Goal: Navigation & Orientation: Find specific page/section

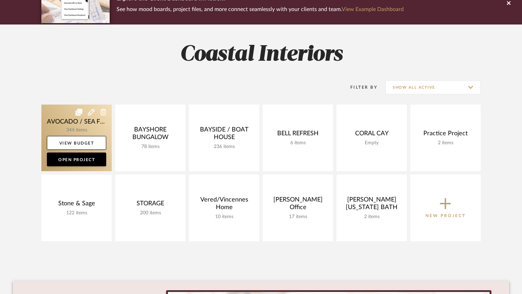
scroll to position [69, 0]
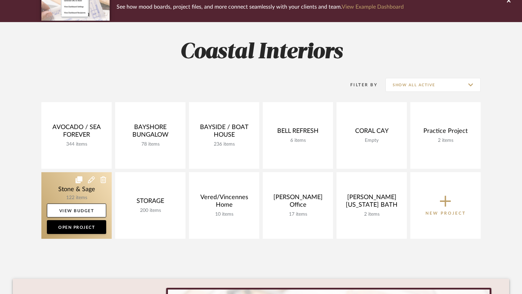
click at [77, 193] on link at bounding box center [76, 205] width 70 height 67
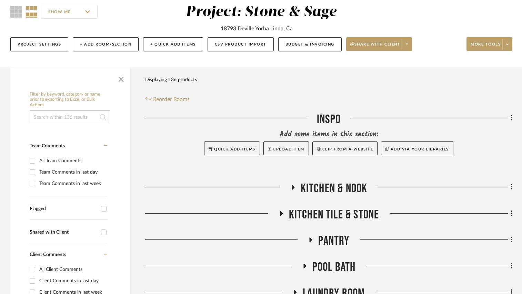
scroll to position [103, 0]
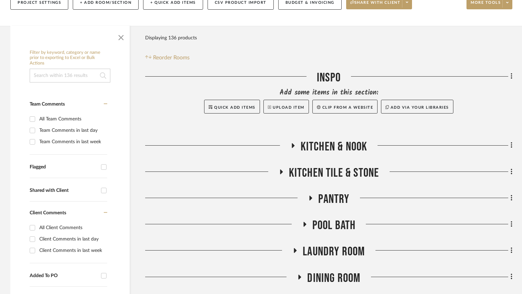
click at [294, 148] on icon at bounding box center [293, 145] width 8 height 5
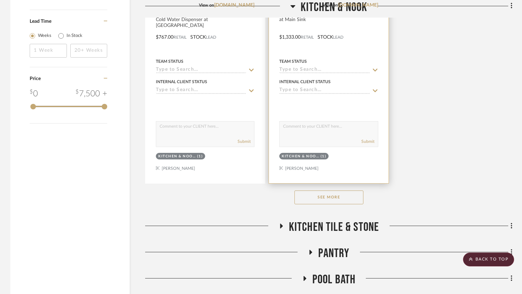
scroll to position [1000, 0]
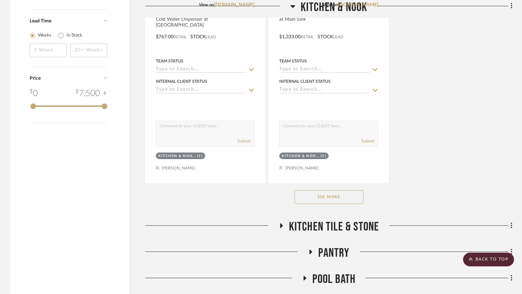
click at [319, 198] on button "See More" at bounding box center [328, 197] width 69 height 14
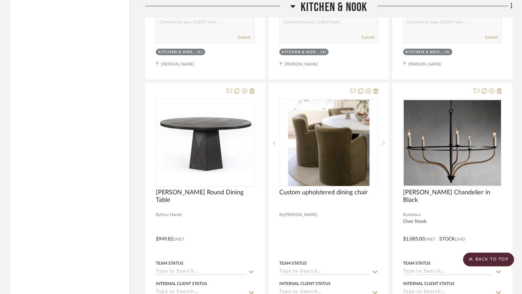
scroll to position [1724, 0]
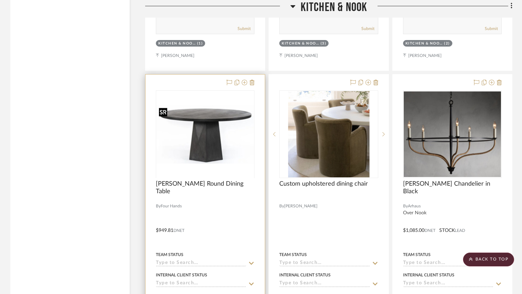
click at [238, 154] on div at bounding box center [205, 177] width 99 height 174
click at [210, 145] on img "0" at bounding box center [205, 133] width 97 height 59
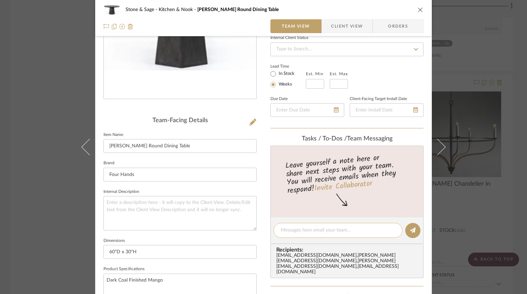
scroll to position [103, 0]
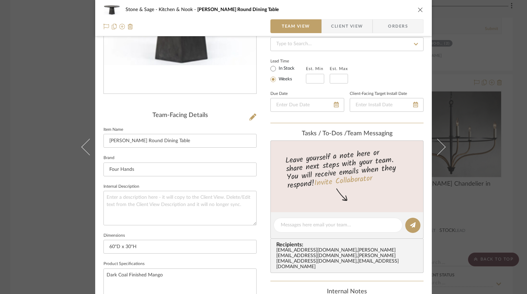
click at [418, 9] on icon "close" at bounding box center [420, 10] width 6 height 6
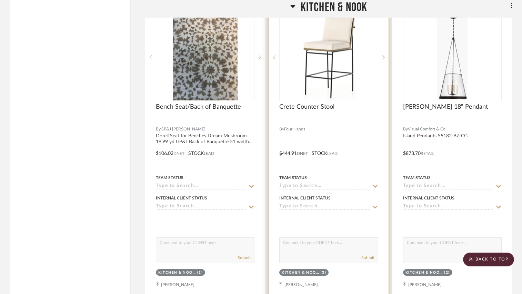
scroll to position [1517, 0]
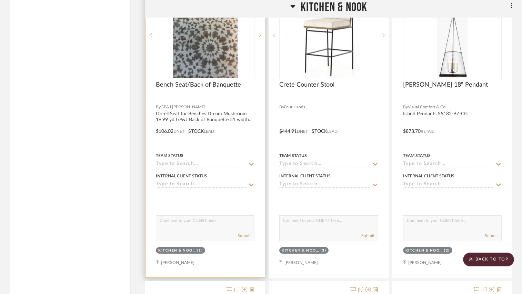
click at [263, 256] on div at bounding box center [204, 127] width 119 height 302
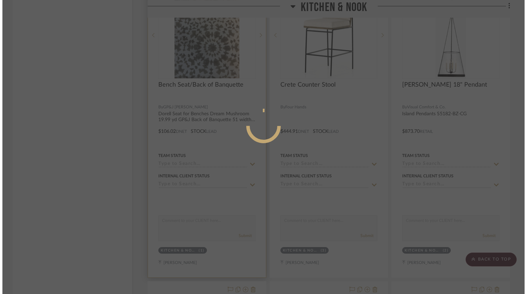
scroll to position [0, 0]
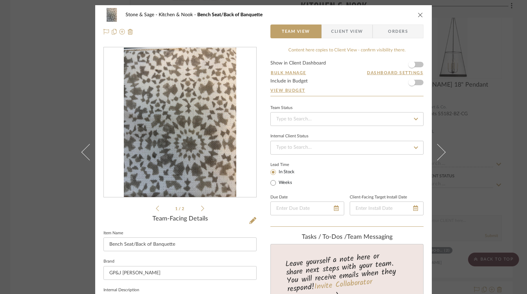
click at [418, 17] on icon "close" at bounding box center [420, 15] width 6 height 6
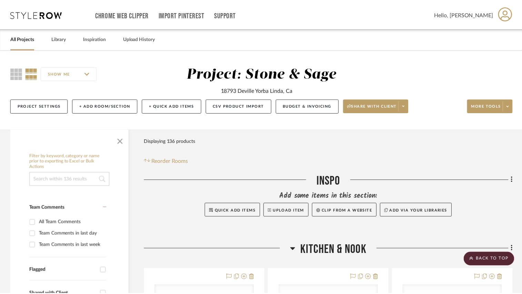
scroll to position [1517, 0]
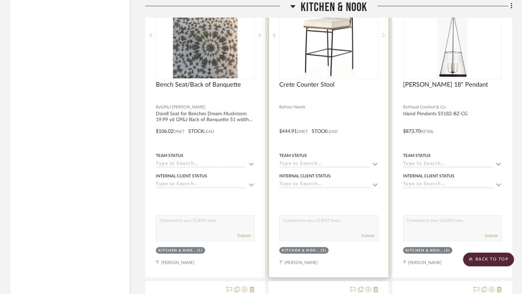
click at [341, 51] on img "0" at bounding box center [329, 35] width 56 height 86
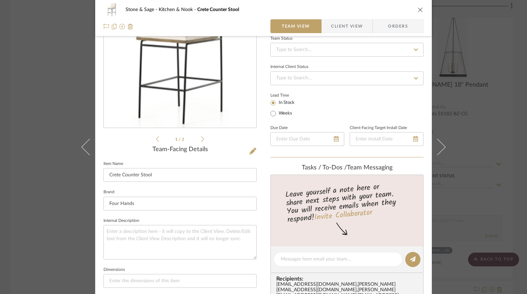
scroll to position [0, 0]
